Goal: Task Accomplishment & Management: Manage account settings

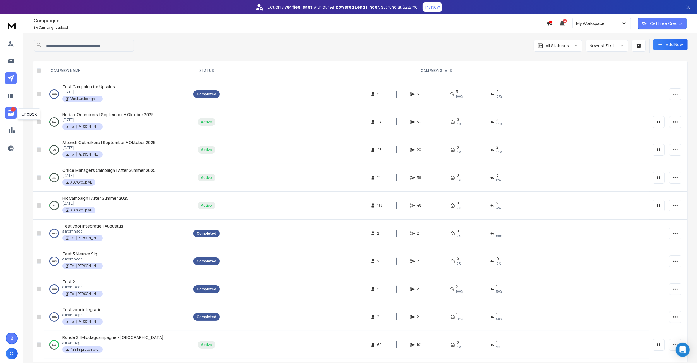
click at [6, 113] on link "1" at bounding box center [11, 113] width 12 height 12
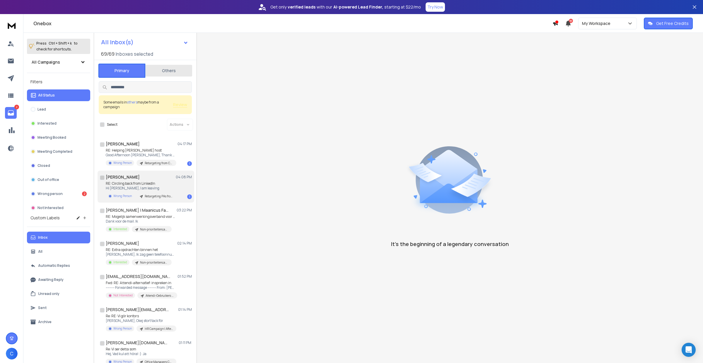
click at [151, 182] on p "RE: Circling back from LinkedIn" at bounding box center [141, 183] width 70 height 5
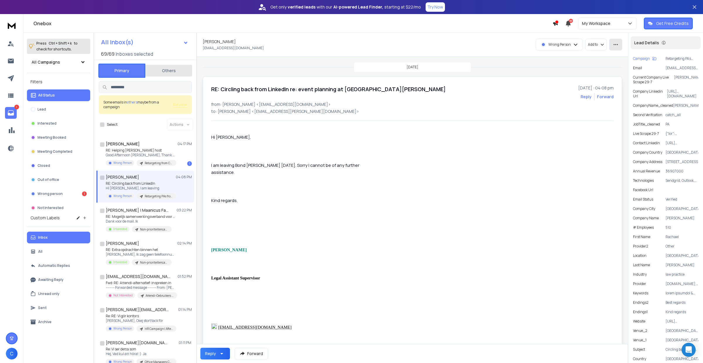
click at [620, 45] on button "button" at bounding box center [615, 45] width 13 height 12
click at [601, 56] on div "Mark as unread" at bounding box center [600, 58] width 37 height 6
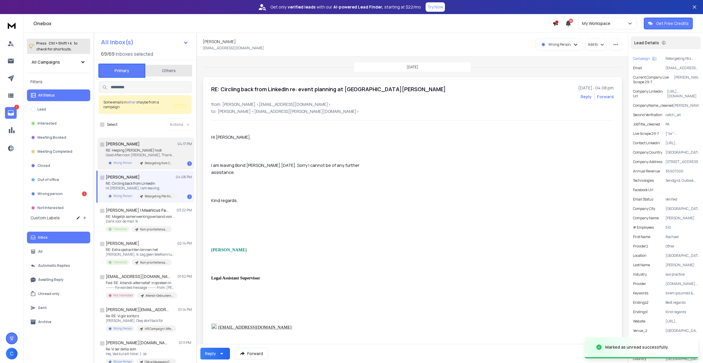
click at [173, 143] on div "[PERSON_NAME] 04:17 PM" at bounding box center [149, 144] width 86 height 6
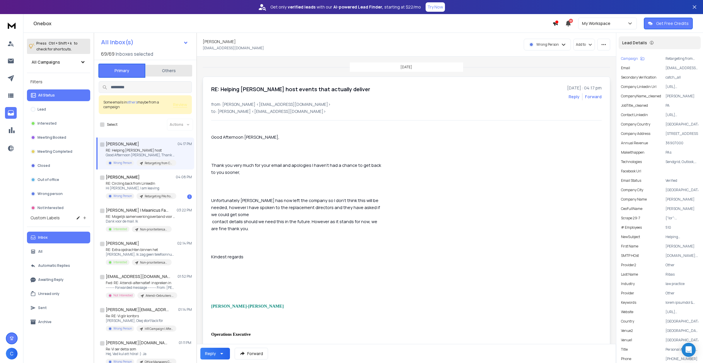
click at [559, 45] on p "Wrong Person" at bounding box center [547, 44] width 23 height 5
click at [558, 60] on div "Lead" at bounding box center [562, 57] width 52 height 9
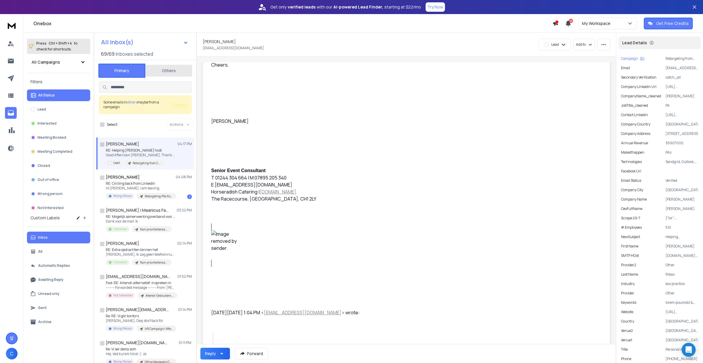
scroll to position [1208, 0]
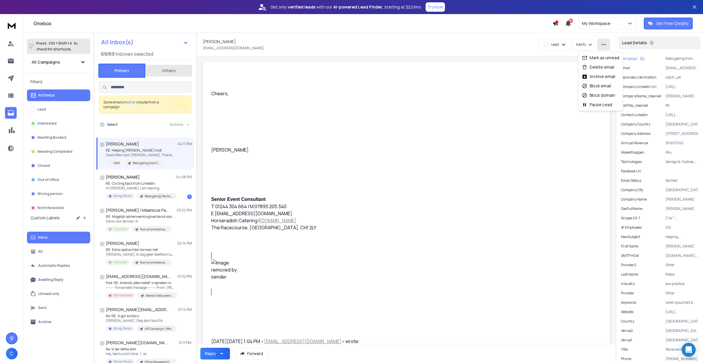
click at [606, 45] on icon "button" at bounding box center [603, 44] width 5 height 5
click at [598, 57] on div "Mark as unread" at bounding box center [600, 58] width 37 height 6
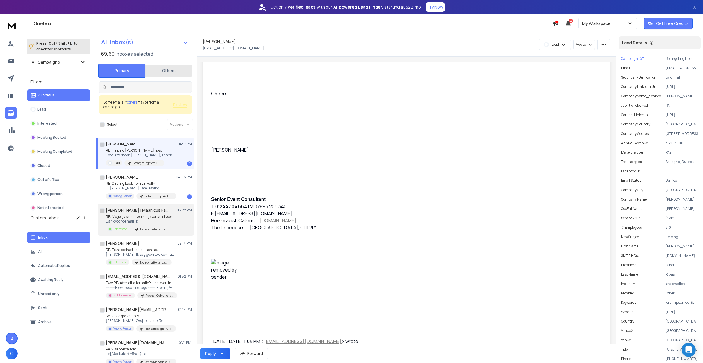
click at [130, 222] on p "Dank voor de mail. Ik" at bounding box center [141, 221] width 70 height 5
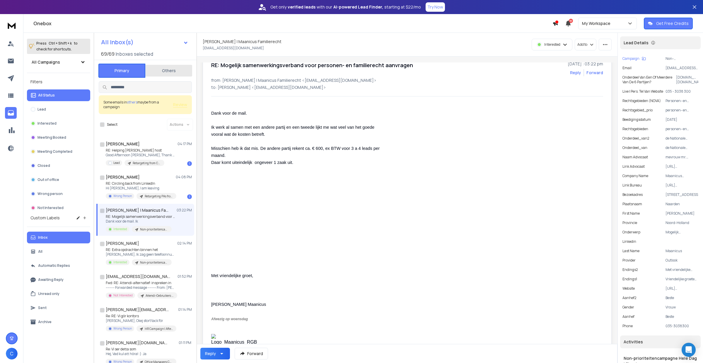
scroll to position [37, 0]
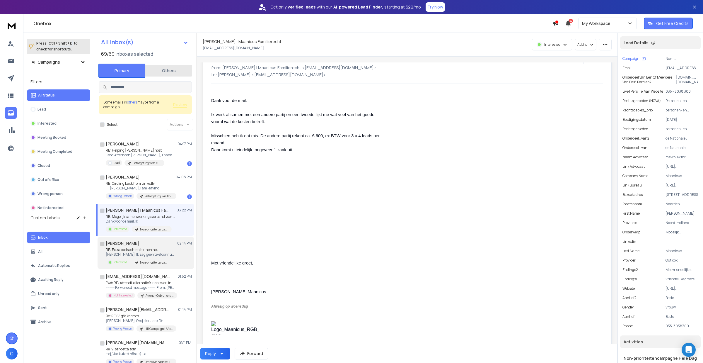
click at [168, 246] on div "[PERSON_NAME] 02:14 PM RE: Extra opdrachten binnen het Saskia, Ik zag geen tele…" at bounding box center [149, 252] width 86 height 25
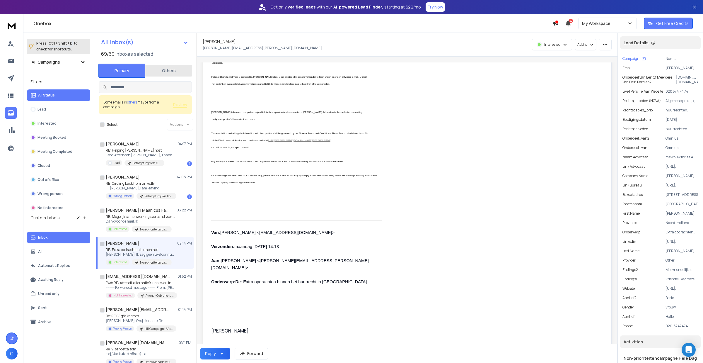
scroll to position [439, 0]
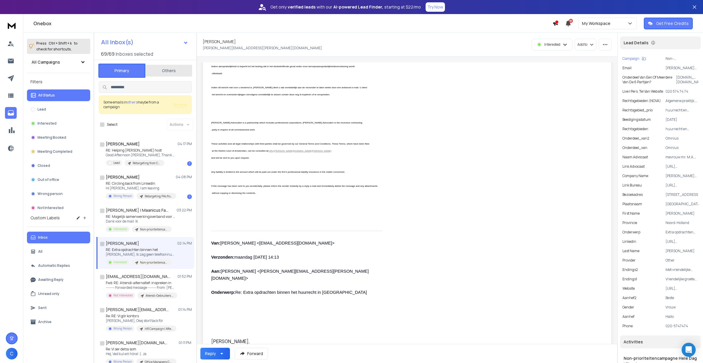
click at [600, 51] on div "[PERSON_NAME] [PERSON_NAME] [PERSON_NAME][EMAIL_ADDRESS][PERSON_NAME][DOMAIN_NA…" at bounding box center [407, 45] width 421 height 24
click at [601, 49] on button "button" at bounding box center [605, 45] width 13 height 12
click at [598, 56] on div "Mark as unread" at bounding box center [587, 58] width 37 height 6
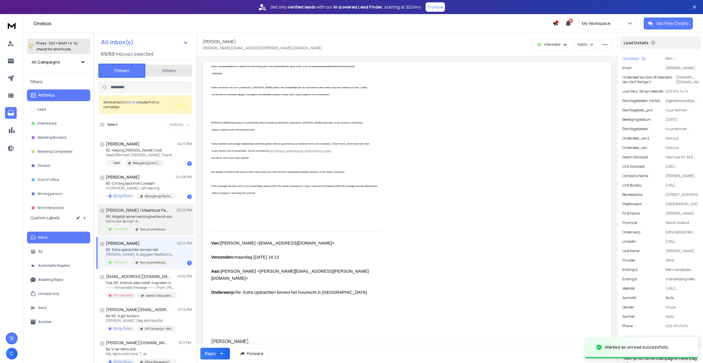
click at [163, 220] on p "Dank voor de mail. Ik" at bounding box center [141, 221] width 70 height 5
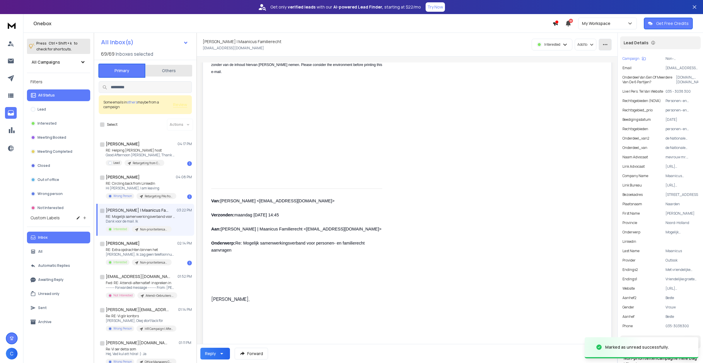
click at [602, 45] on icon "button" at bounding box center [604, 44] width 5 height 5
click at [593, 58] on div "Mark as unread" at bounding box center [587, 58] width 37 height 6
click at [694, 4] on div at bounding box center [694, 7] width 5 height 14
